Goal: Complete application form

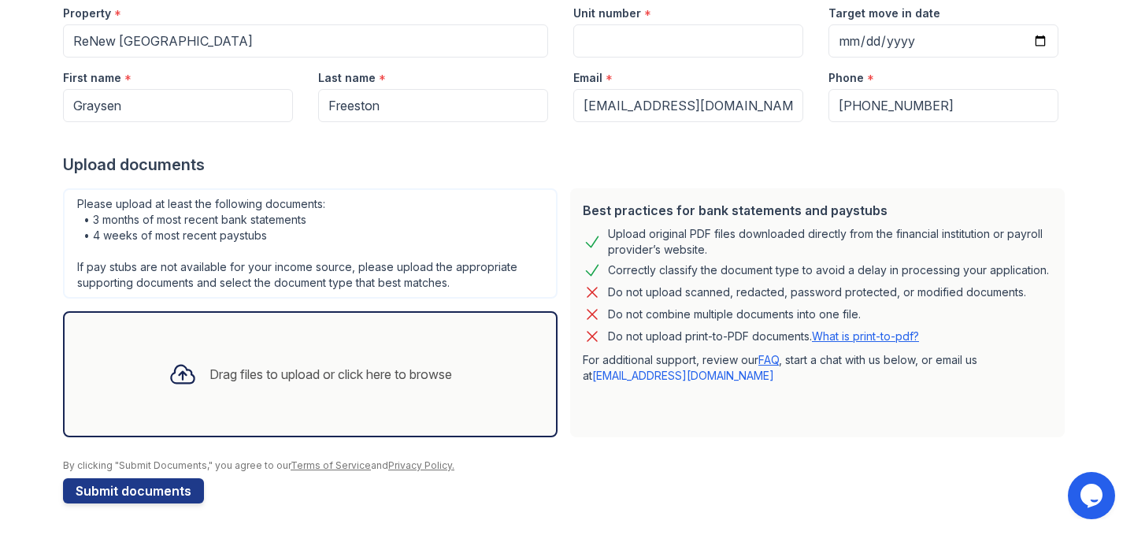
click at [521, 290] on div "Please upload at least the following documents: • 3 months of most recent bank …" at bounding box center [310, 243] width 495 height 110
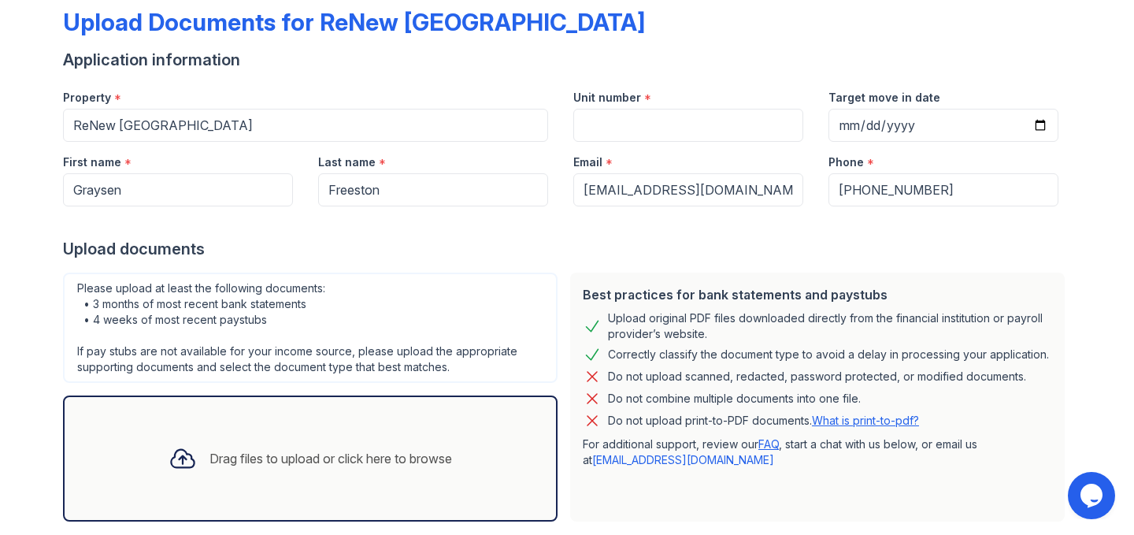
scroll to position [80, 0]
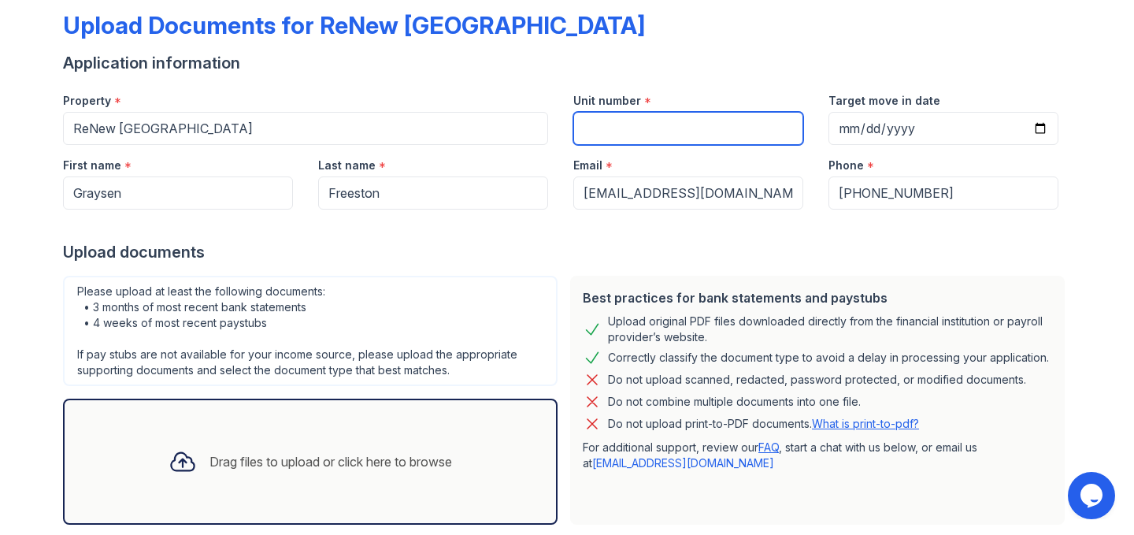
click at [658, 123] on input "Unit number" at bounding box center [688, 128] width 230 height 33
type input "1908"
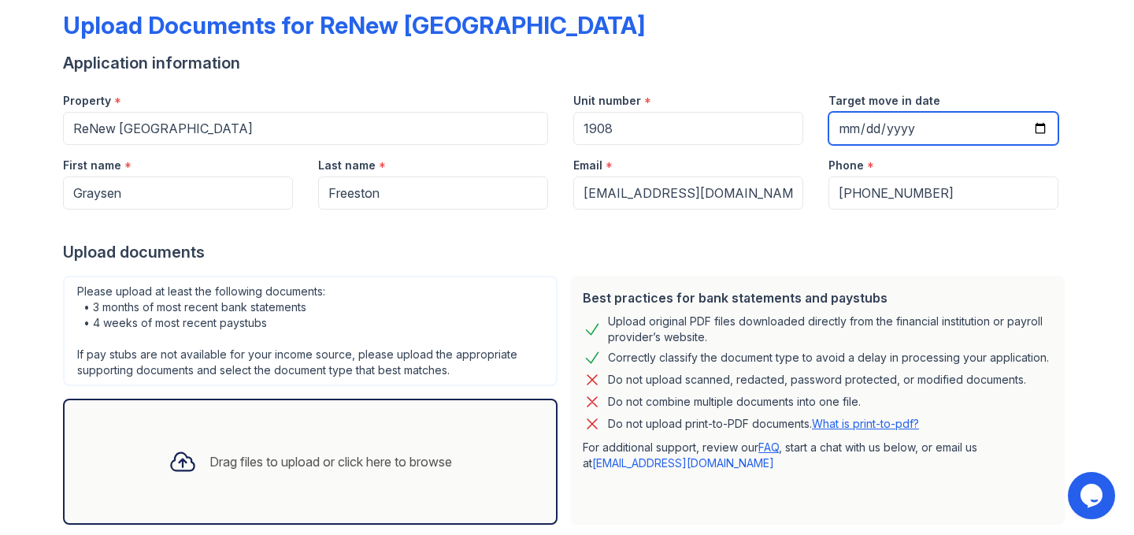
click at [1037, 117] on input "Target move in date" at bounding box center [943, 128] width 230 height 33
click at [1042, 128] on input "Target move in date" at bounding box center [943, 128] width 230 height 33
type input "2025-10-18"
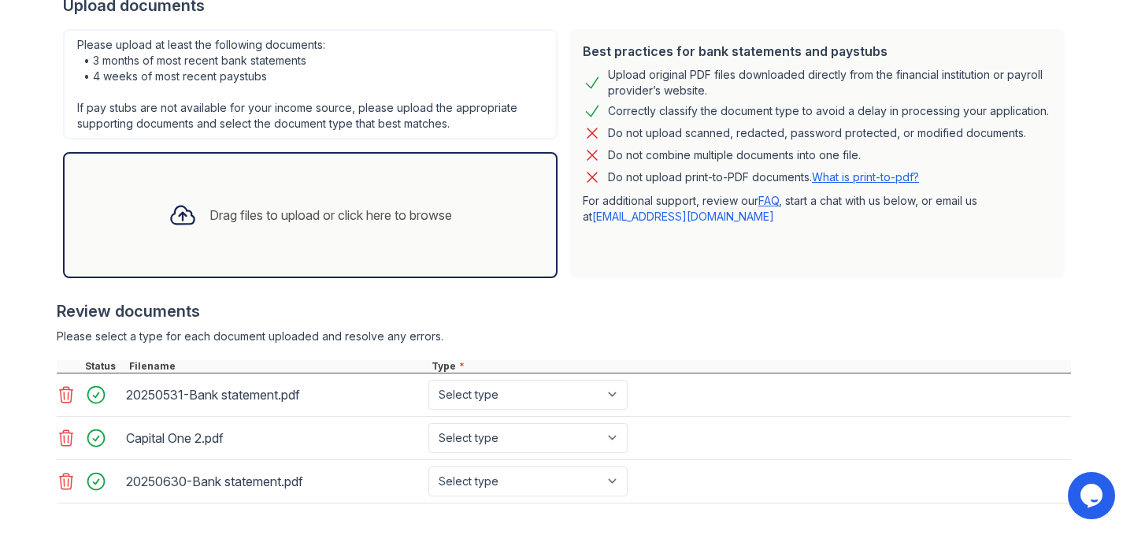
scroll to position [340, 0]
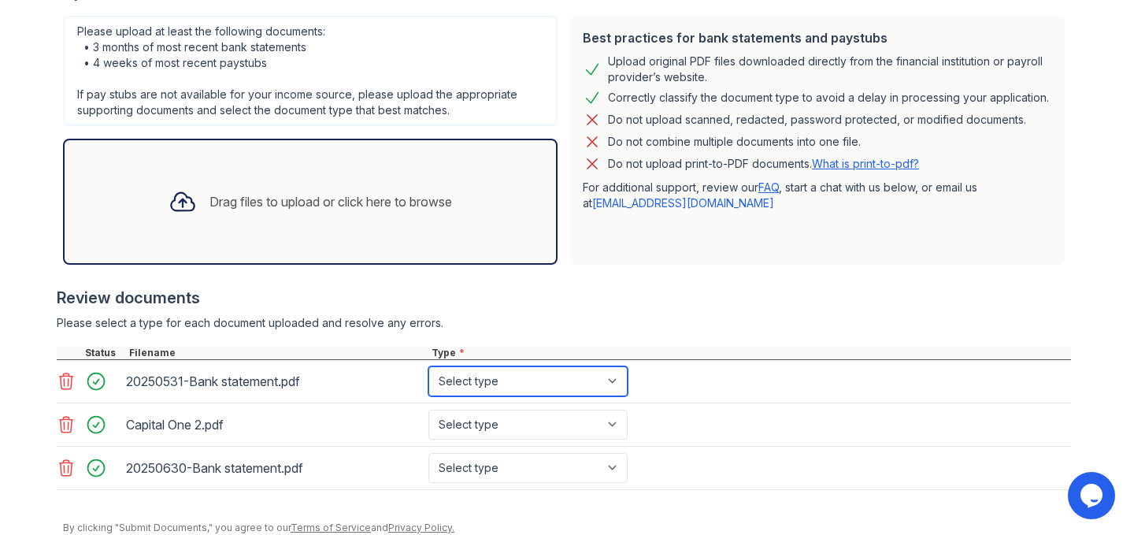
click at [463, 379] on select "Select type Paystub Bank Statement Offer Letter Tax Documents Benefit Award Let…" at bounding box center [527, 381] width 199 height 30
select select "bank_statement"
click at [428, 366] on select "Select type Paystub Bank Statement Offer Letter Tax Documents Benefit Award Let…" at bounding box center [527, 381] width 199 height 30
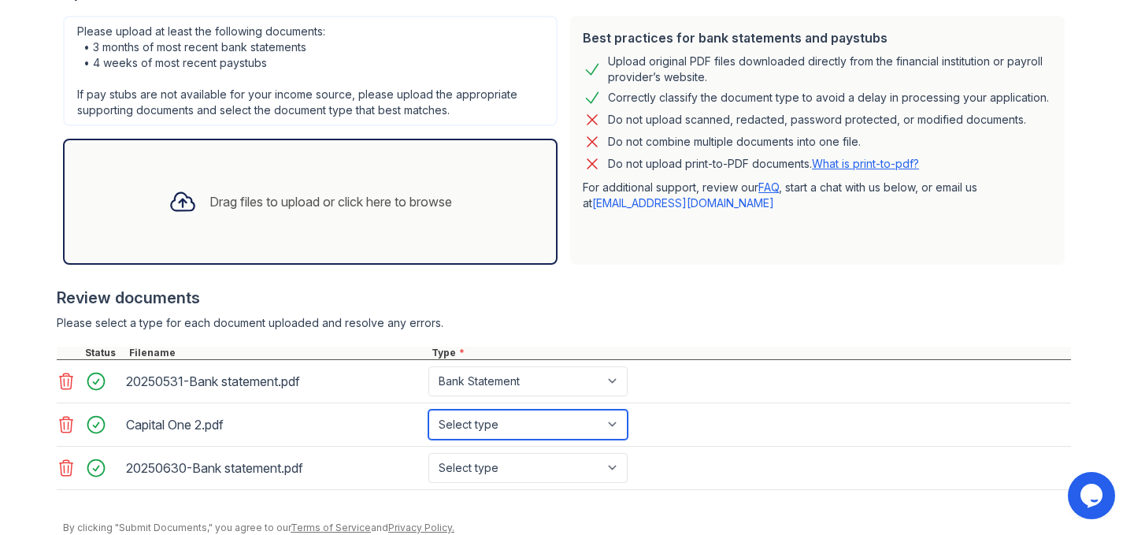
click at [475, 418] on select "Select type Paystub Bank Statement Offer Letter Tax Documents Benefit Award Let…" at bounding box center [527, 424] width 199 height 30
select select "bank_statement"
click at [428, 409] on select "Select type Paystub Bank Statement Offer Letter Tax Documents Benefit Award Let…" at bounding box center [527, 424] width 199 height 30
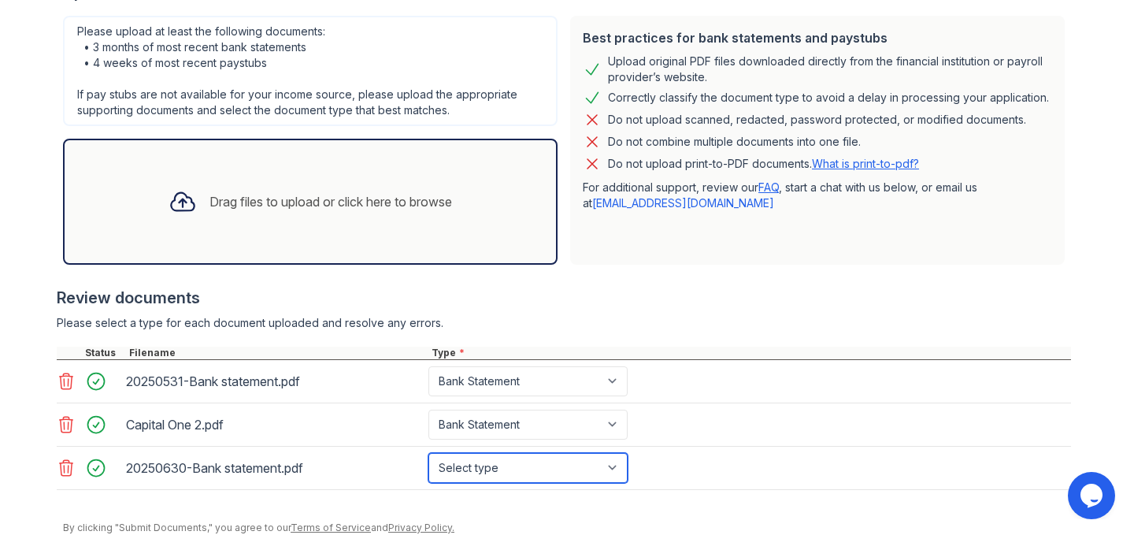
click at [486, 462] on select "Select type Paystub Bank Statement Offer Letter Tax Documents Benefit Award Let…" at bounding box center [527, 468] width 199 height 30
select select "bank_statement"
click at [428, 453] on select "Select type Paystub Bank Statement Offer Letter Tax Documents Benefit Award Let…" at bounding box center [527, 468] width 199 height 30
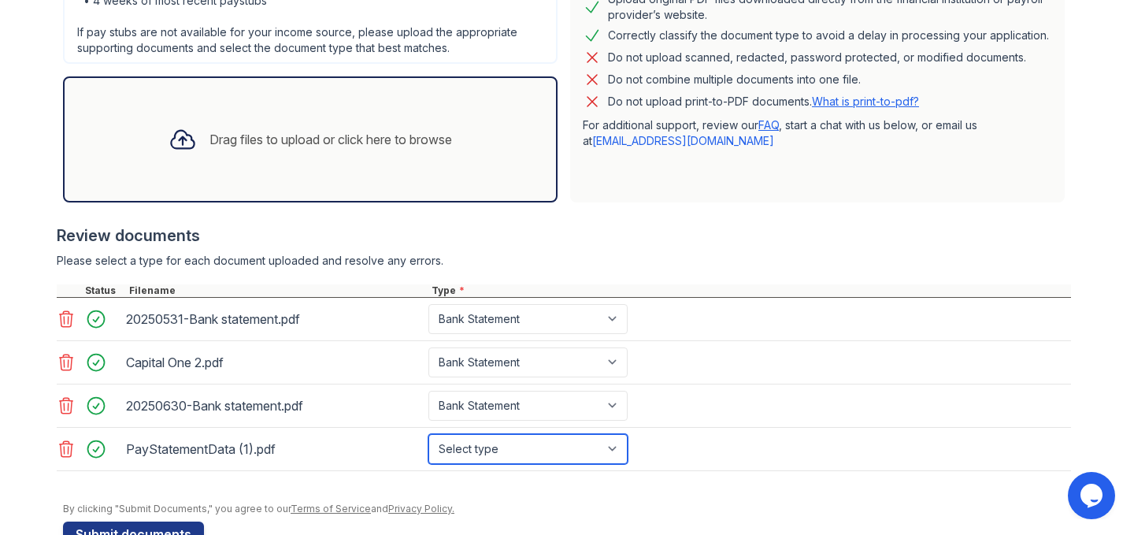
click at [476, 452] on select "Select type Paystub Bank Statement Offer Letter Tax Documents Benefit Award Let…" at bounding box center [527, 449] width 199 height 30
select select "paystub"
click at [428, 434] on select "Select type Paystub Bank Statement Offer Letter Tax Documents Benefit Award Let…" at bounding box center [527, 449] width 199 height 30
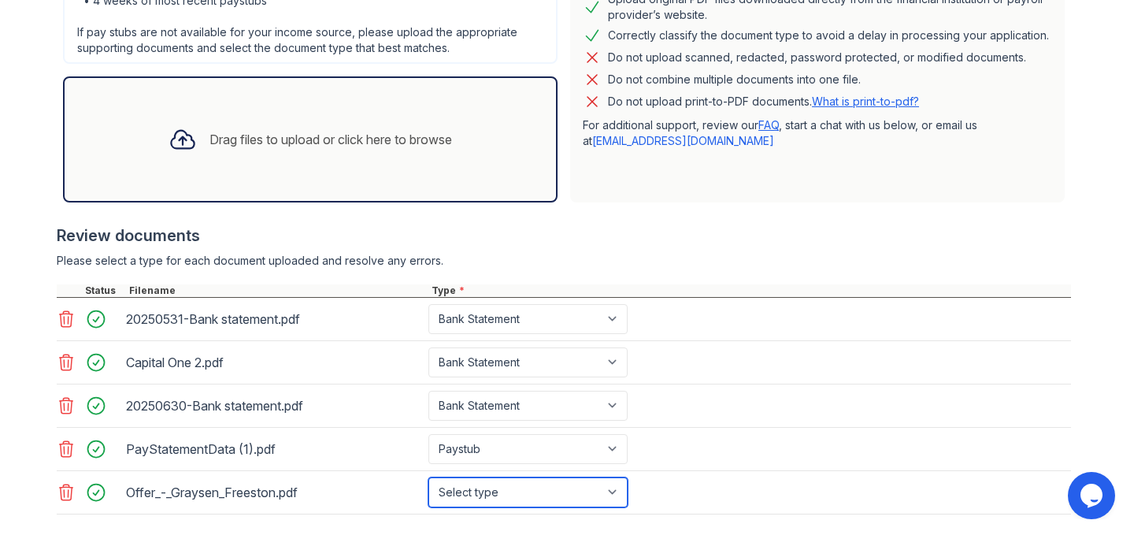
click at [498, 503] on select "Select type Paystub Bank Statement Offer Letter Tax Documents Benefit Award Let…" at bounding box center [527, 492] width 199 height 30
select select "offer_letter"
click at [428, 477] on select "Select type Paystub Bank Statement Offer Letter Tax Documents Benefit Award Let…" at bounding box center [527, 492] width 199 height 30
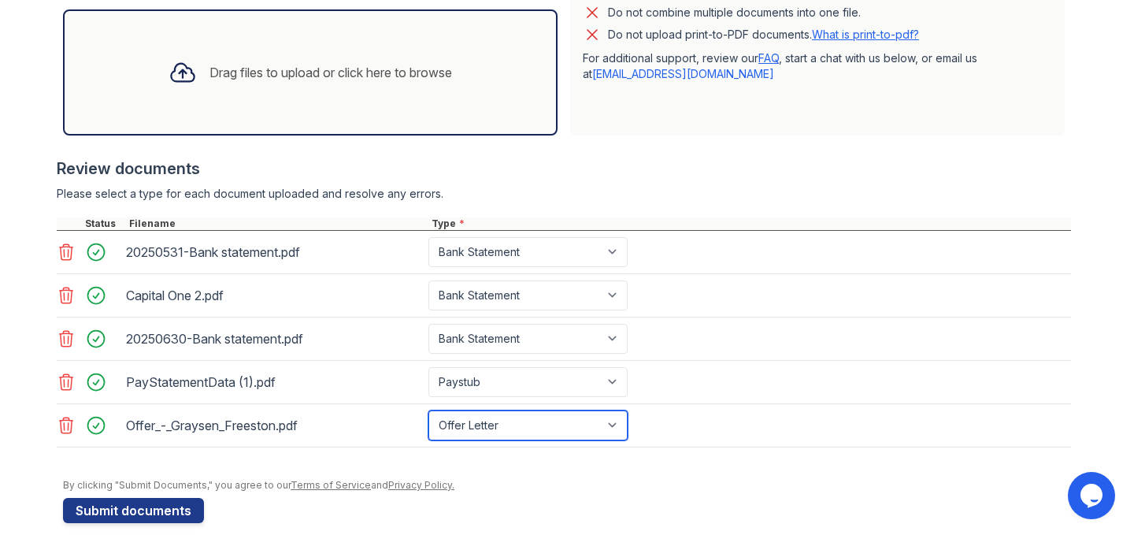
scroll to position [471, 0]
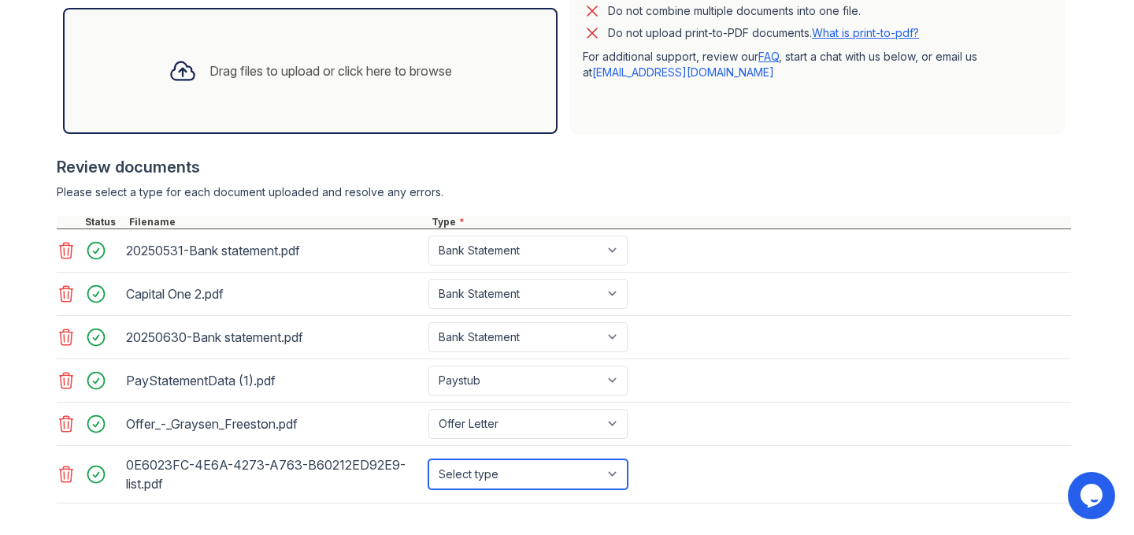
click at [480, 475] on select "Select type Paystub Bank Statement Offer Letter Tax Documents Benefit Award Let…" at bounding box center [527, 474] width 199 height 30
select select "bank_statement"
click at [428, 459] on select "Select type Paystub Bank Statement Offer Letter Tax Documents Benefit Award Let…" at bounding box center [527, 474] width 199 height 30
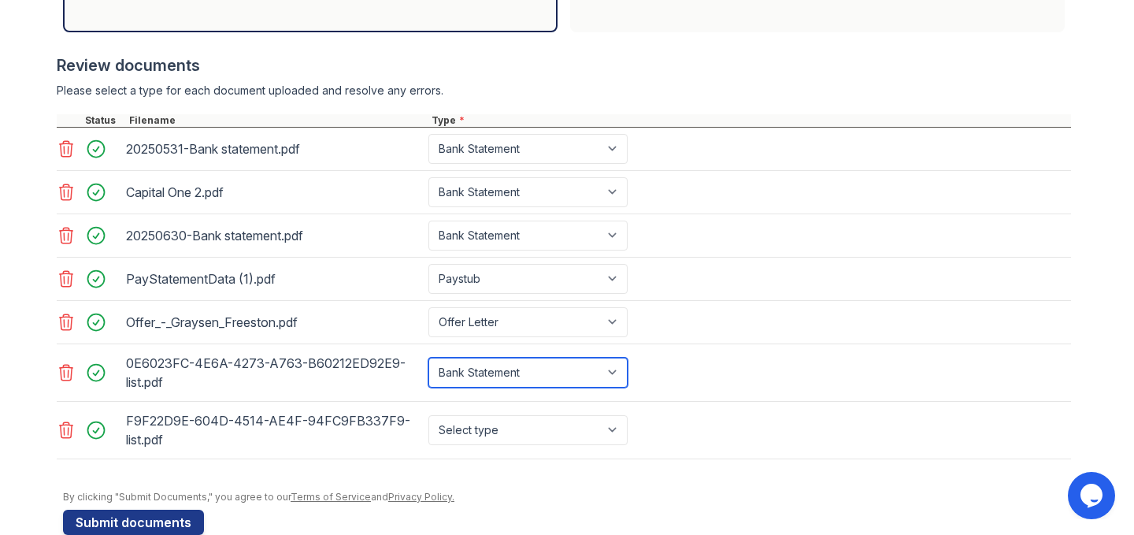
scroll to position [604, 0]
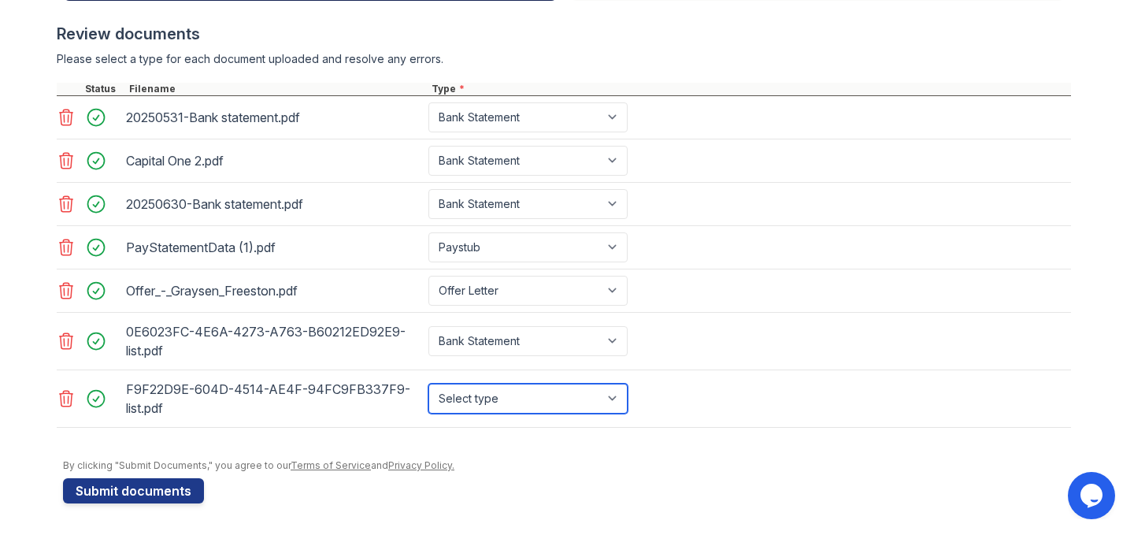
click at [532, 391] on select "Select type Paystub Bank Statement Offer Letter Tax Documents Benefit Award Let…" at bounding box center [527, 398] width 199 height 30
click at [428, 383] on select "Select type Paystub Bank Statement Offer Letter Tax Documents Benefit Award Let…" at bounding box center [527, 398] width 199 height 30
click at [543, 406] on select "Select type Paystub Bank Statement Offer Letter Tax Documents Benefit Award Let…" at bounding box center [527, 398] width 199 height 30
select select "bank_statement"
click at [428, 383] on select "Select type Paystub Bank Statement Offer Letter Tax Documents Benefit Award Let…" at bounding box center [527, 398] width 199 height 30
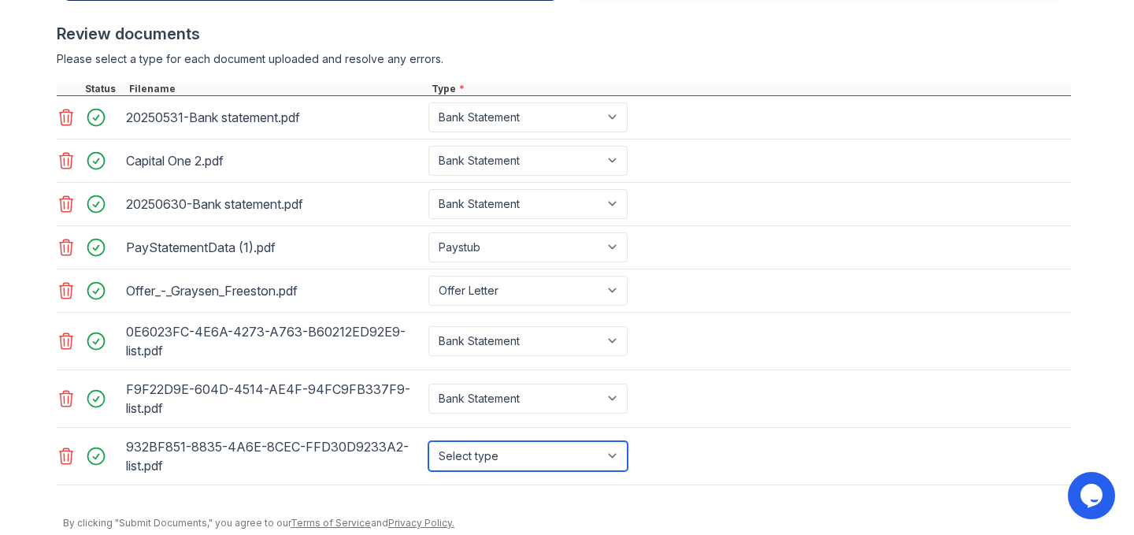
click at [503, 457] on select "Select type Paystub Bank Statement Offer Letter Tax Documents Benefit Award Let…" at bounding box center [527, 456] width 199 height 30
select select "bank_statement"
click at [428, 441] on select "Select type Paystub Bank Statement Offer Letter Tax Documents Benefit Award Let…" at bounding box center [527, 456] width 199 height 30
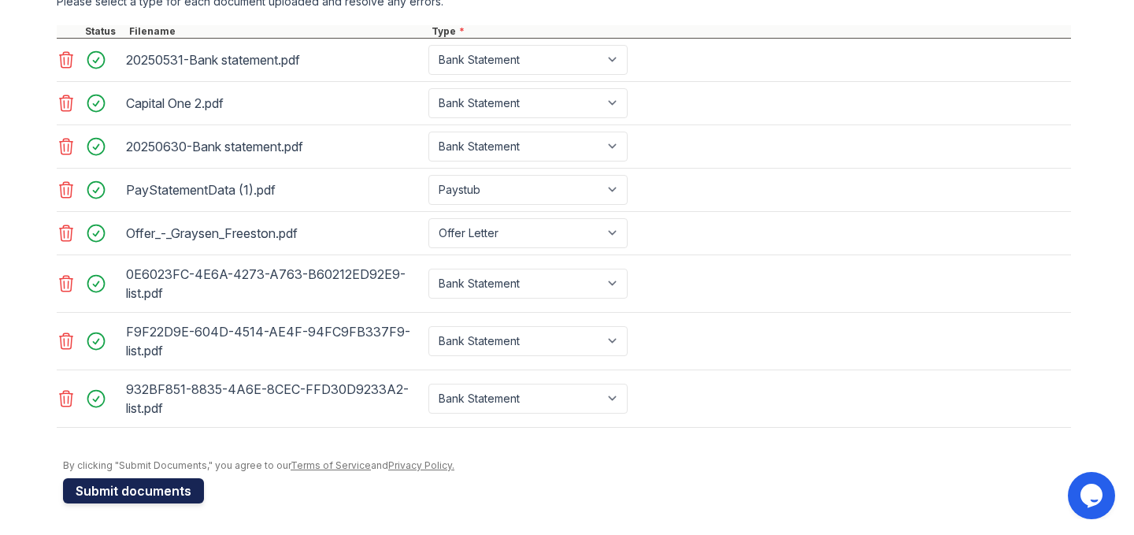
click at [163, 498] on button "Submit documents" at bounding box center [133, 490] width 141 height 25
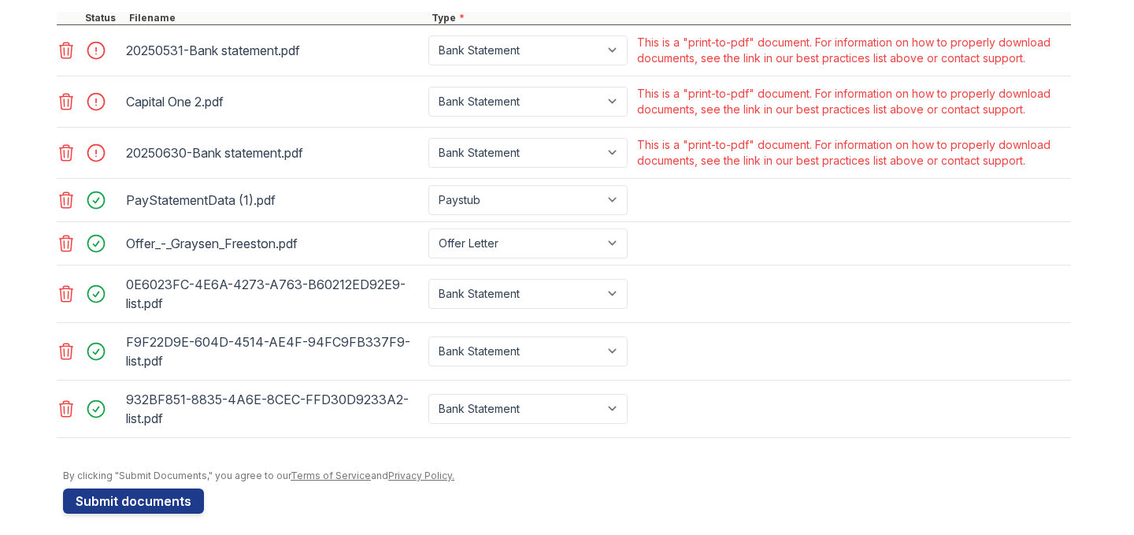
scroll to position [729, 0]
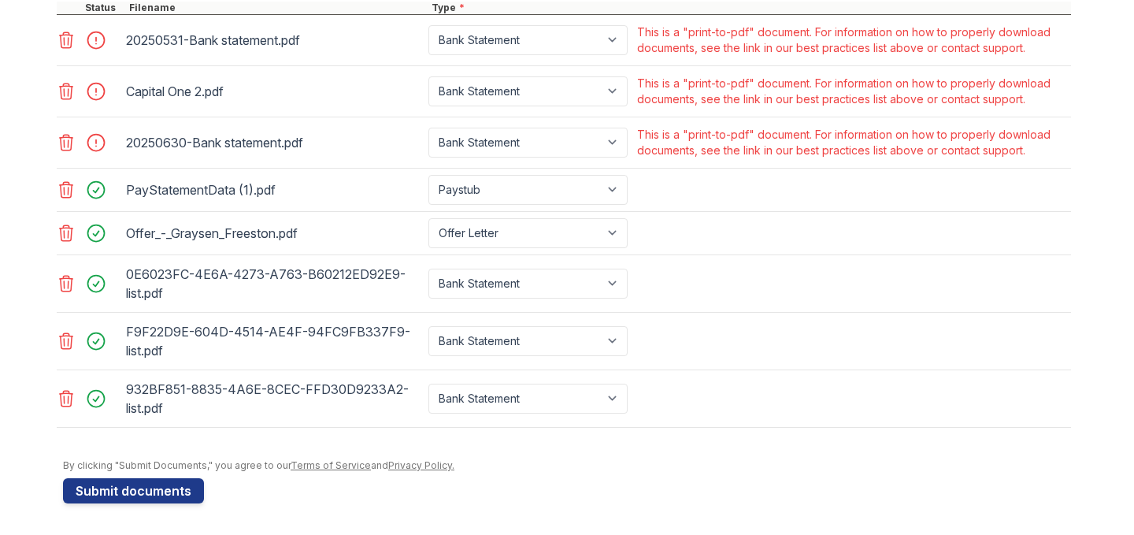
click at [67, 140] on icon at bounding box center [66, 142] width 19 height 19
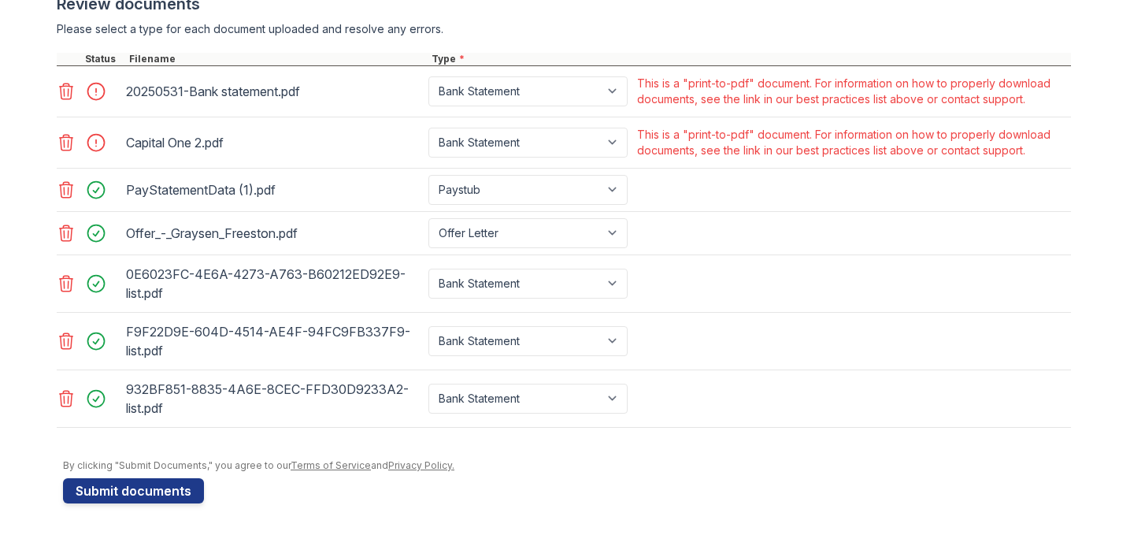
scroll to position [678, 0]
click at [62, 129] on div at bounding box center [90, 143] width 66 height 38
click at [63, 147] on icon at bounding box center [66, 142] width 19 height 19
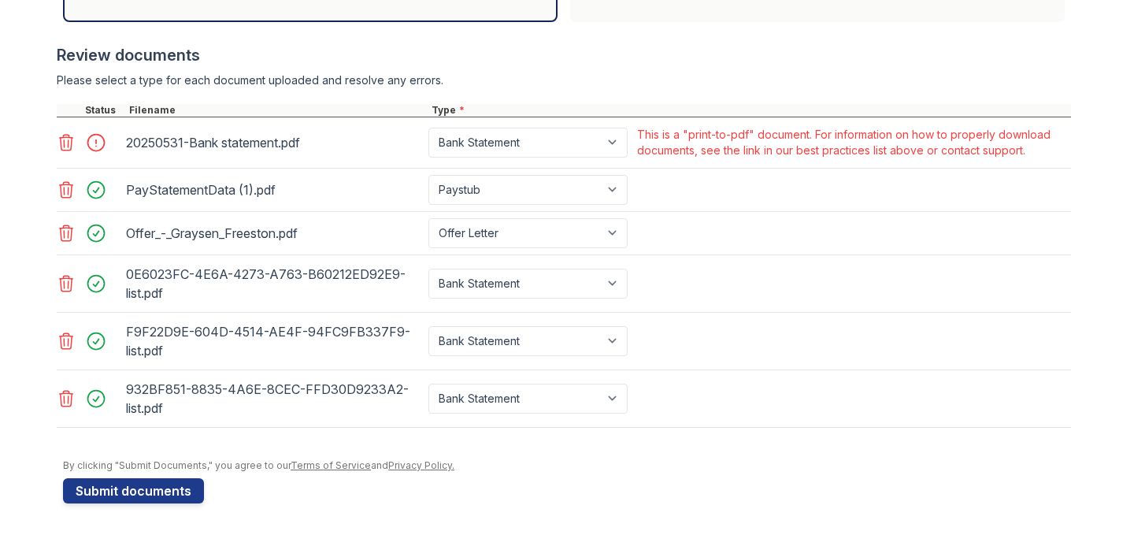
click at [64, 143] on icon at bounding box center [66, 143] width 13 height 16
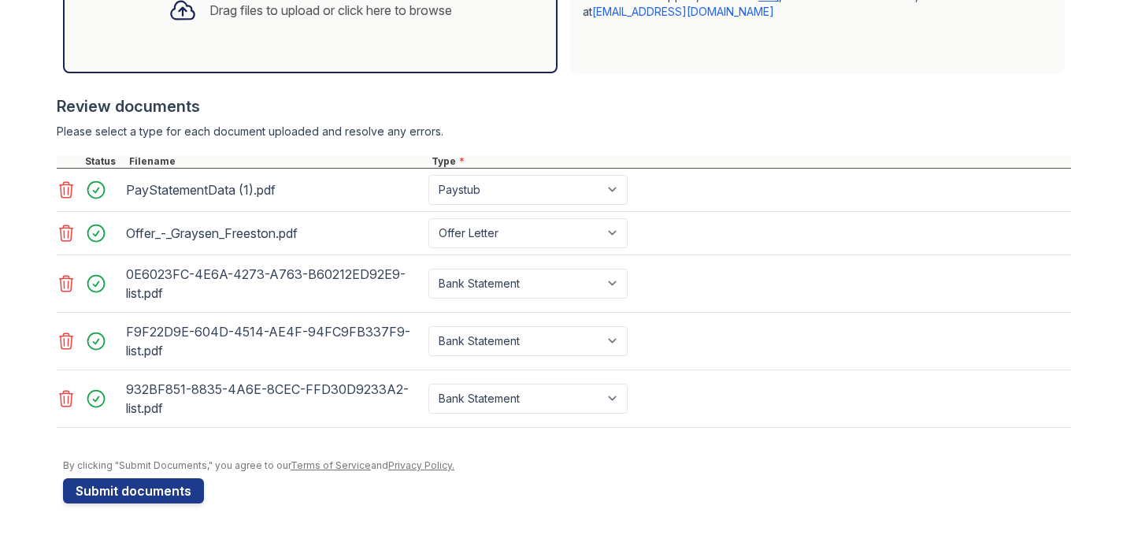
scroll to position [0, 0]
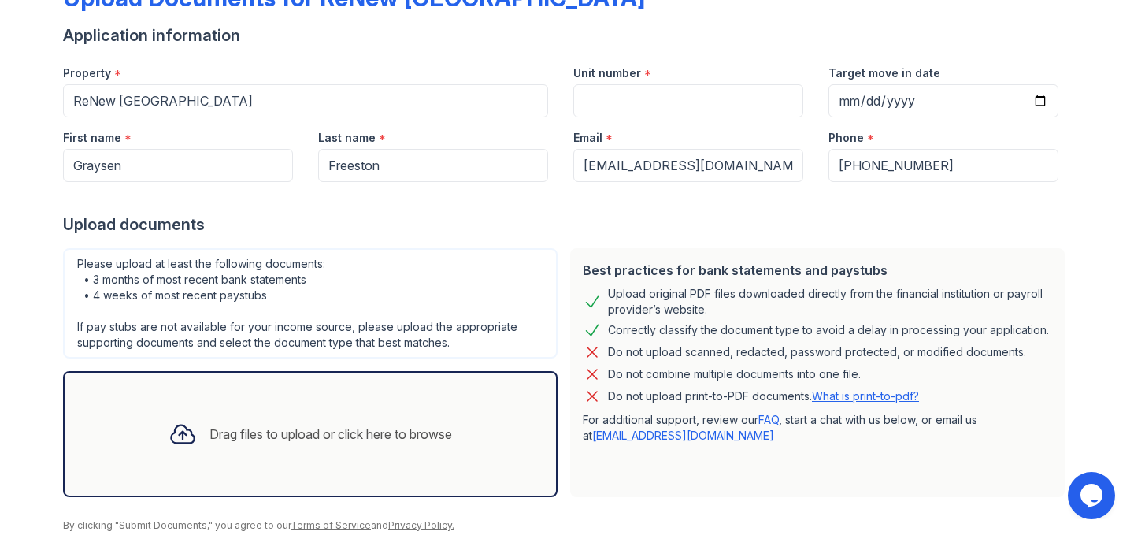
scroll to position [116, 0]
